Goal: Task Accomplishment & Management: Use online tool/utility

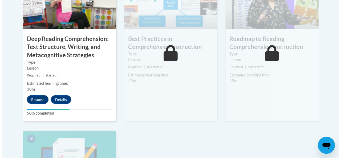
scroll to position [506, 0]
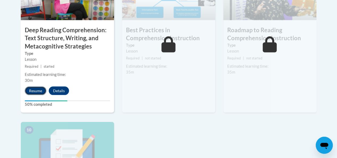
click at [31, 90] on button "Resume" at bounding box center [36, 90] width 22 height 9
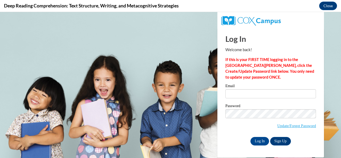
scroll to position [0, 0]
click at [244, 93] on input "Email" at bounding box center [270, 93] width 90 height 9
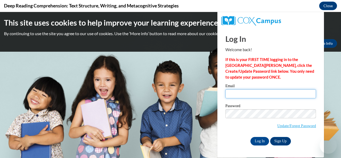
type input "[EMAIL_ADDRESS][DOMAIN_NAME]"
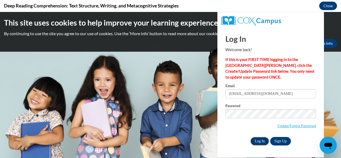
click at [257, 140] on input "Log In" at bounding box center [259, 141] width 19 height 9
